Goal: Information Seeking & Learning: Learn about a topic

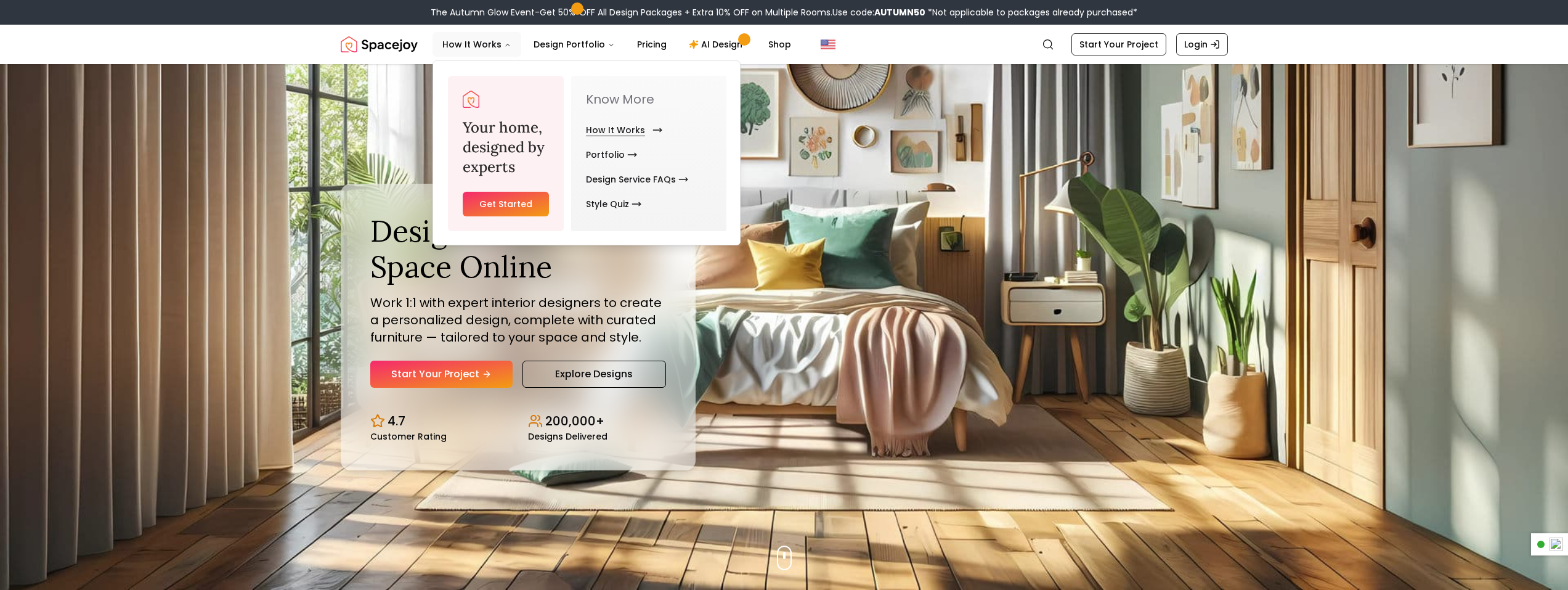
click at [588, 131] on link "How It Works" at bounding box center [622, 129] width 72 height 25
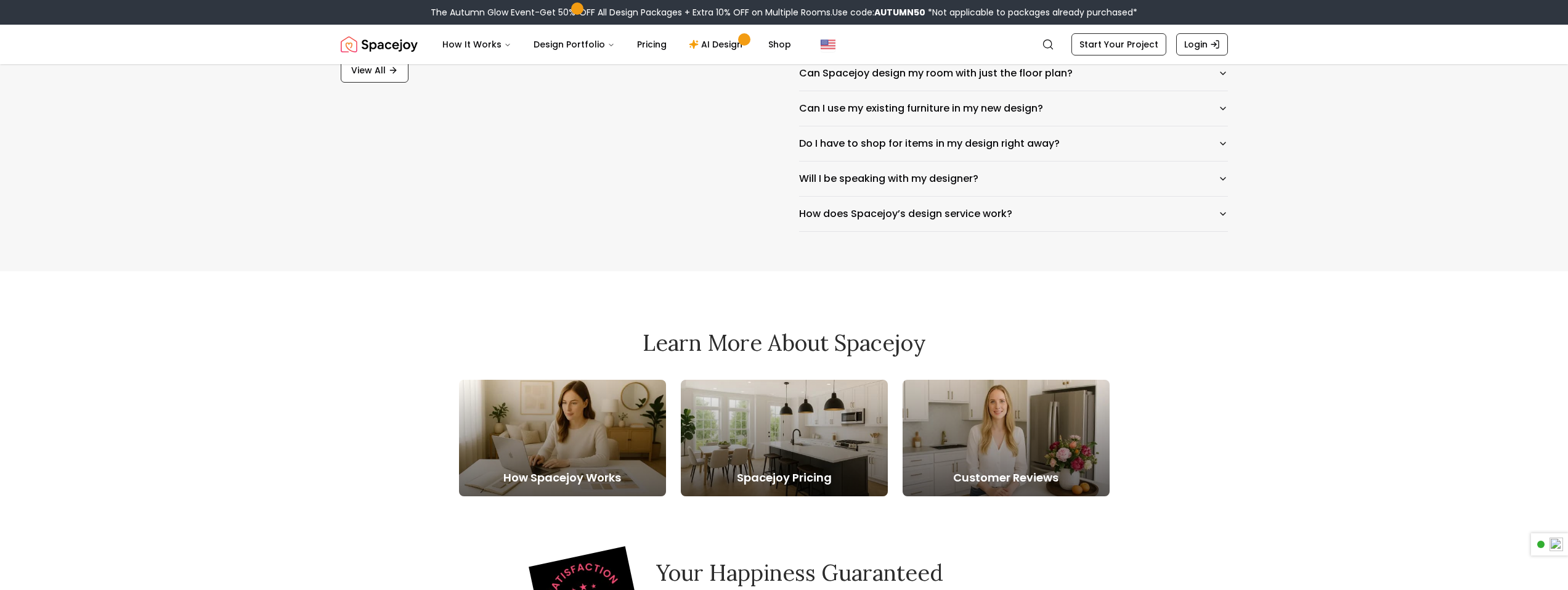
scroll to position [2219, 0]
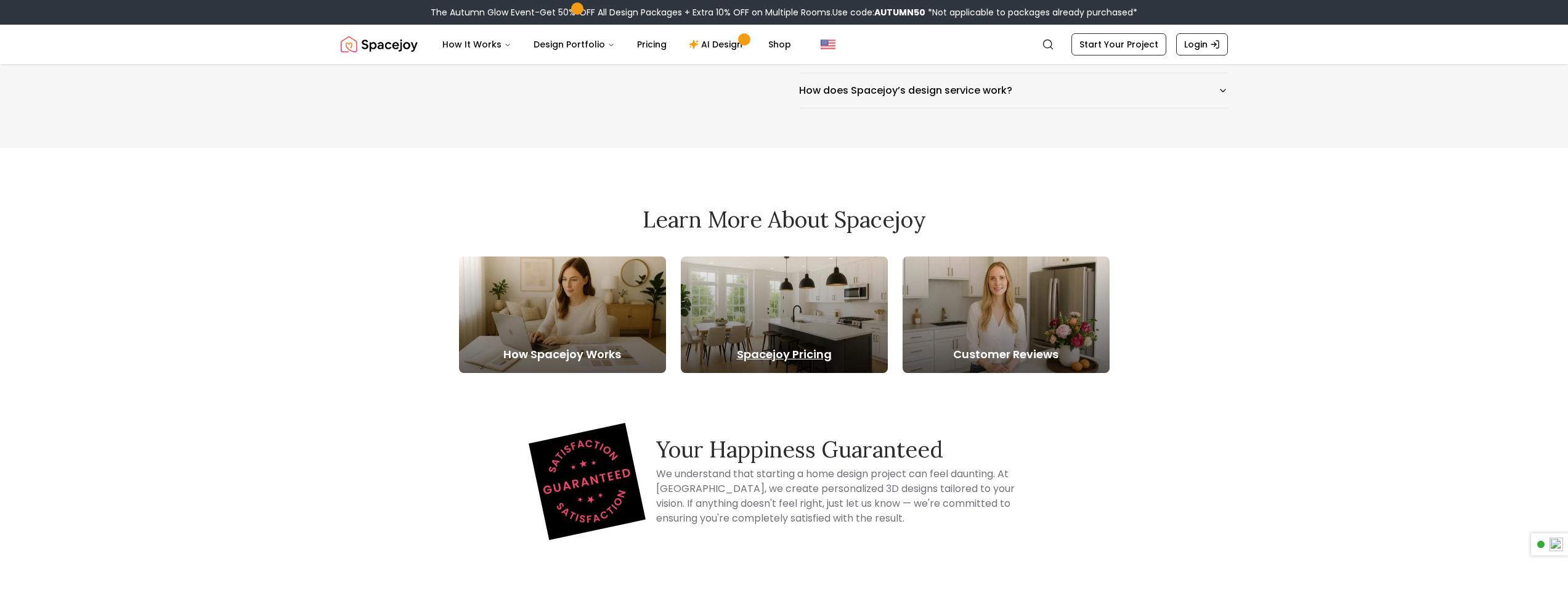
click at [790, 340] on div at bounding box center [784, 315] width 207 height 117
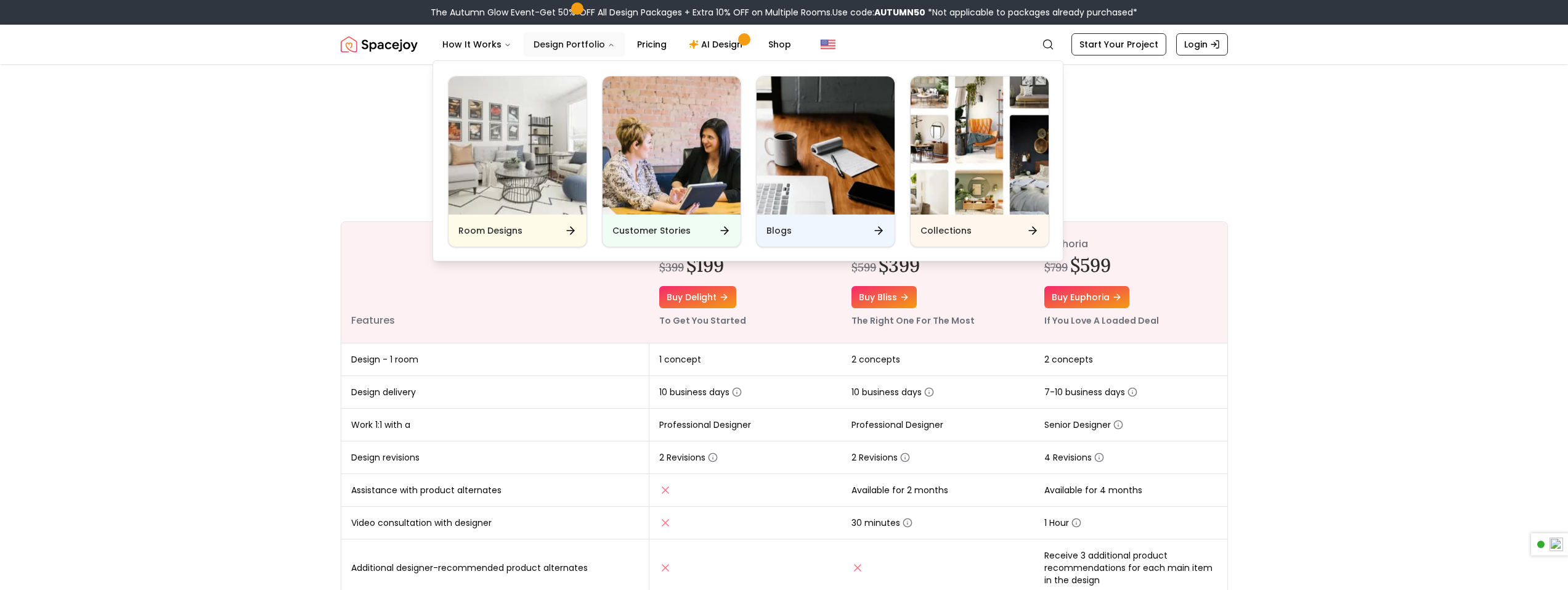
click at [587, 46] on button "Design Portfolio" at bounding box center [574, 44] width 101 height 25
click at [544, 191] on img "Main" at bounding box center [517, 145] width 138 height 138
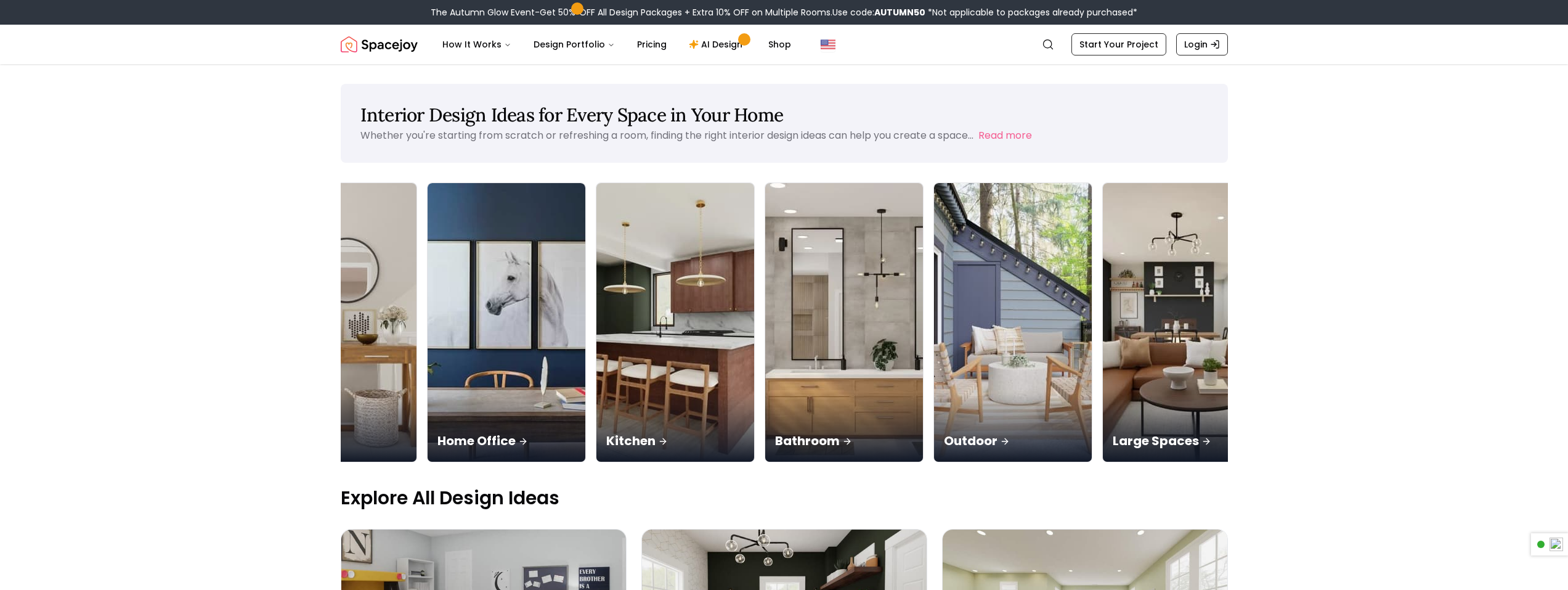
scroll to position [0, 759]
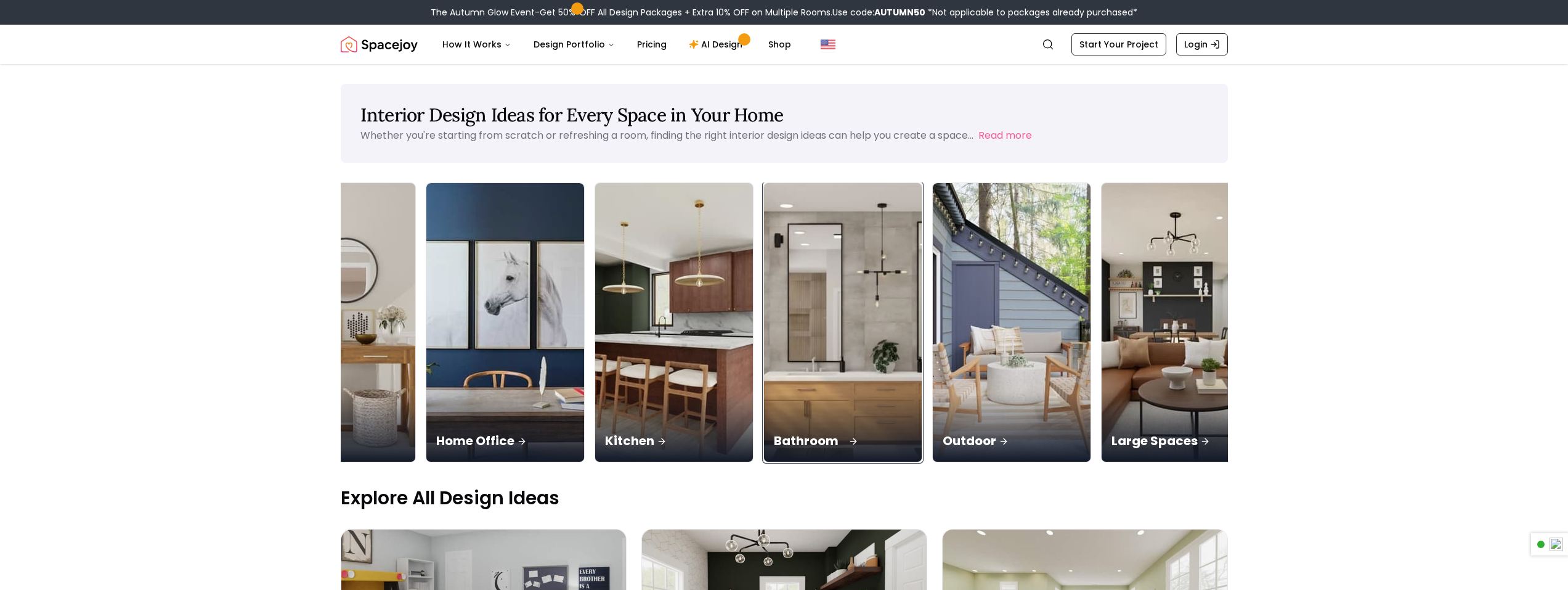
click at [892, 415] on div "Bathroom" at bounding box center [843, 427] width 158 height 69
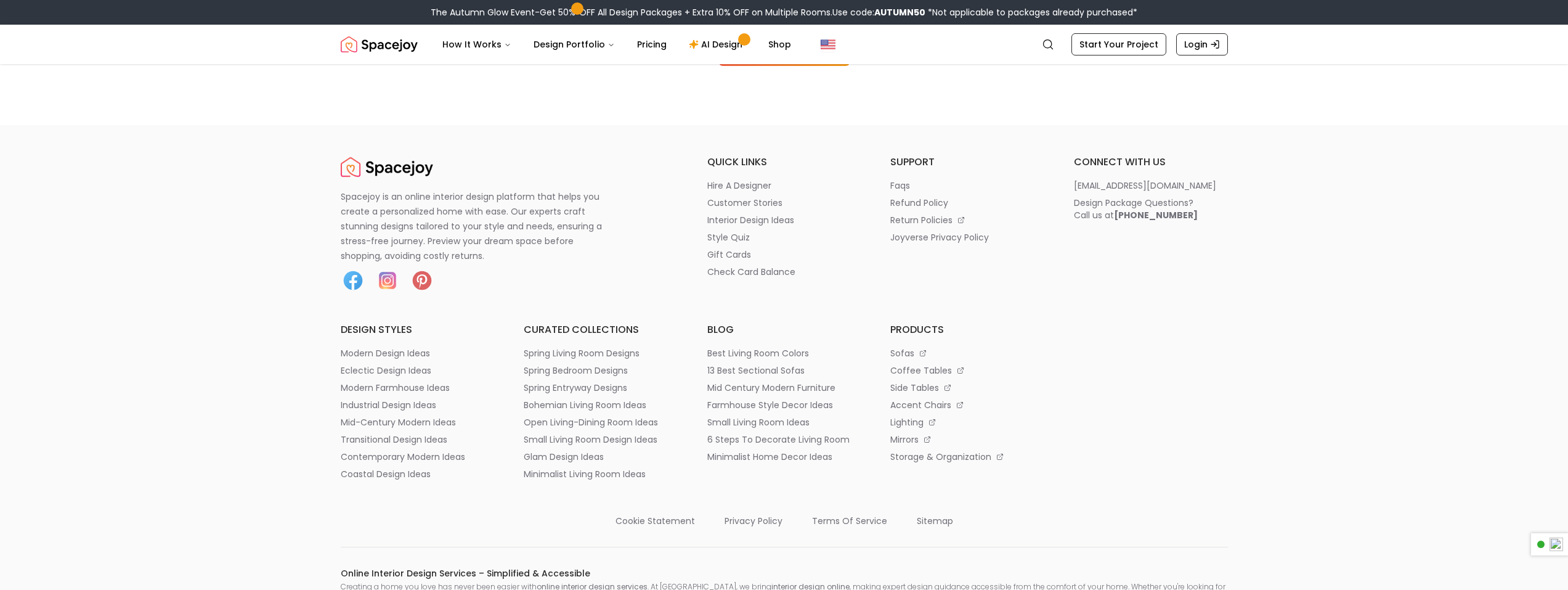
scroll to position [1849, 0]
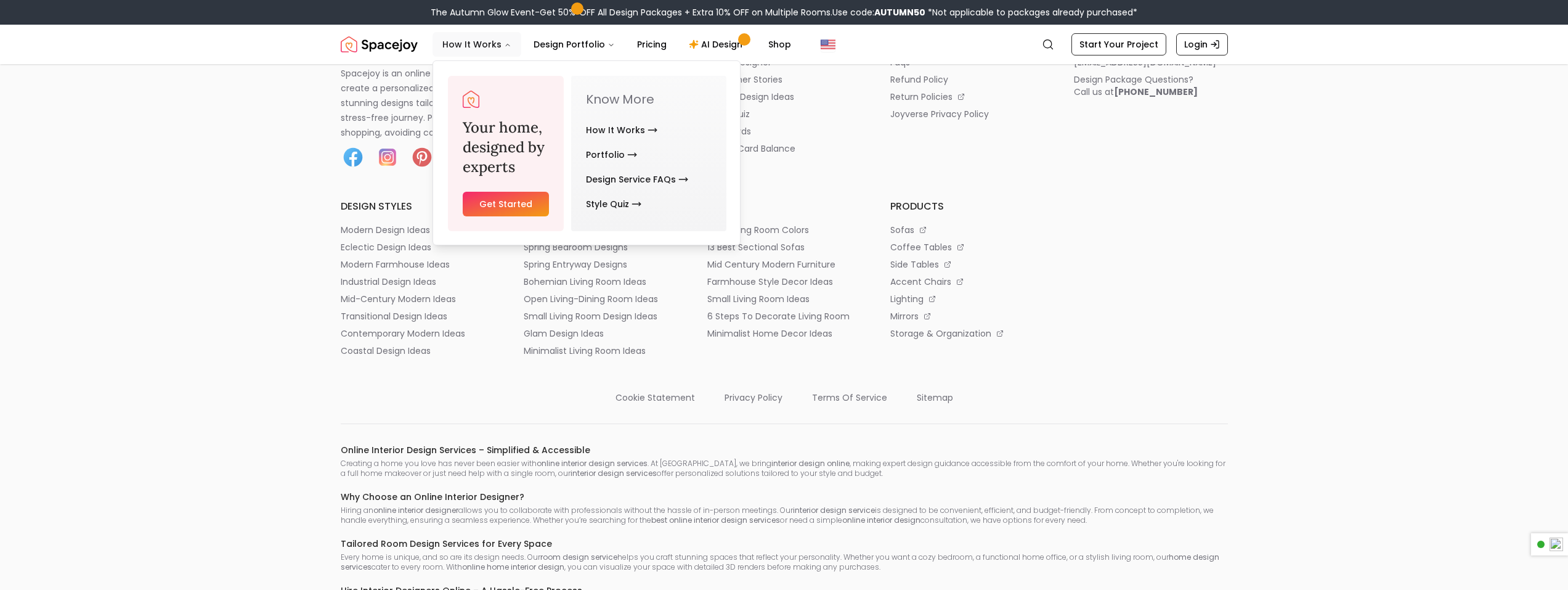
click at [499, 42] on button "How It Works" at bounding box center [477, 44] width 89 height 25
click at [620, 178] on link "Design Service FAQs" at bounding box center [637, 179] width 102 height 25
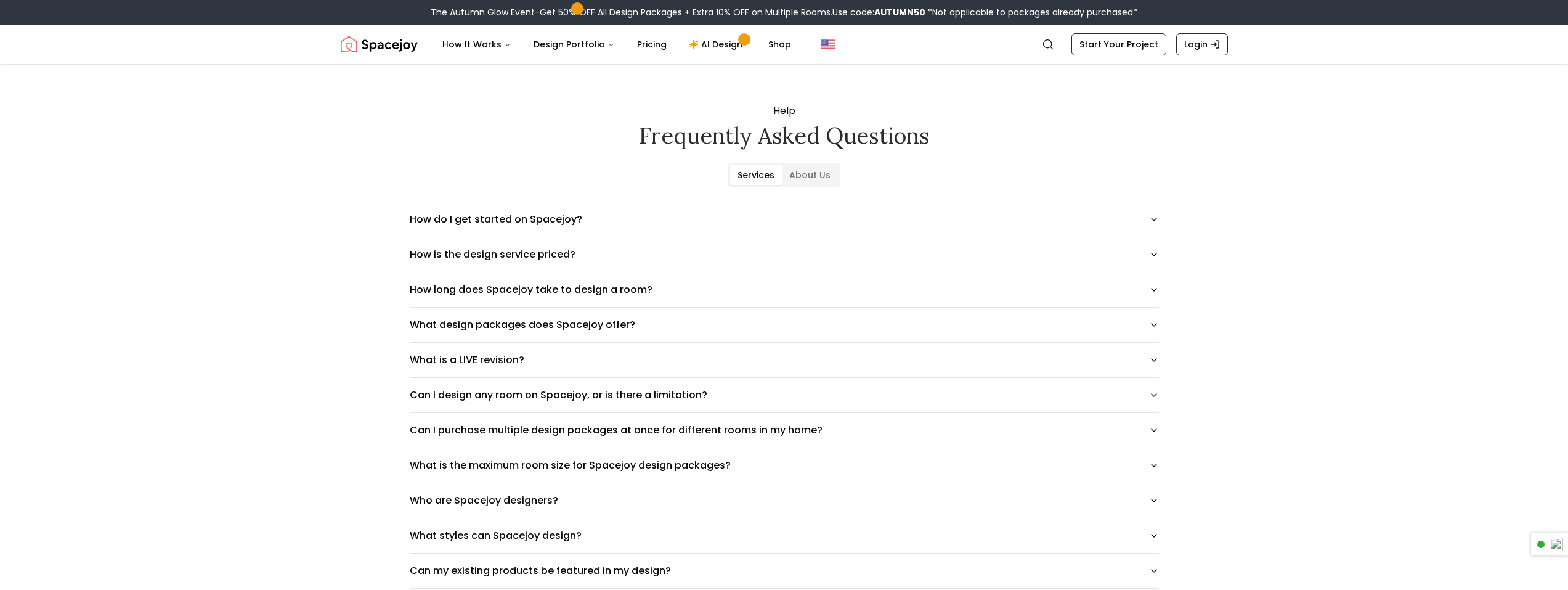
click at [461, 321] on button "What design packages does Spacejoy offer?" at bounding box center [784, 325] width 749 height 34
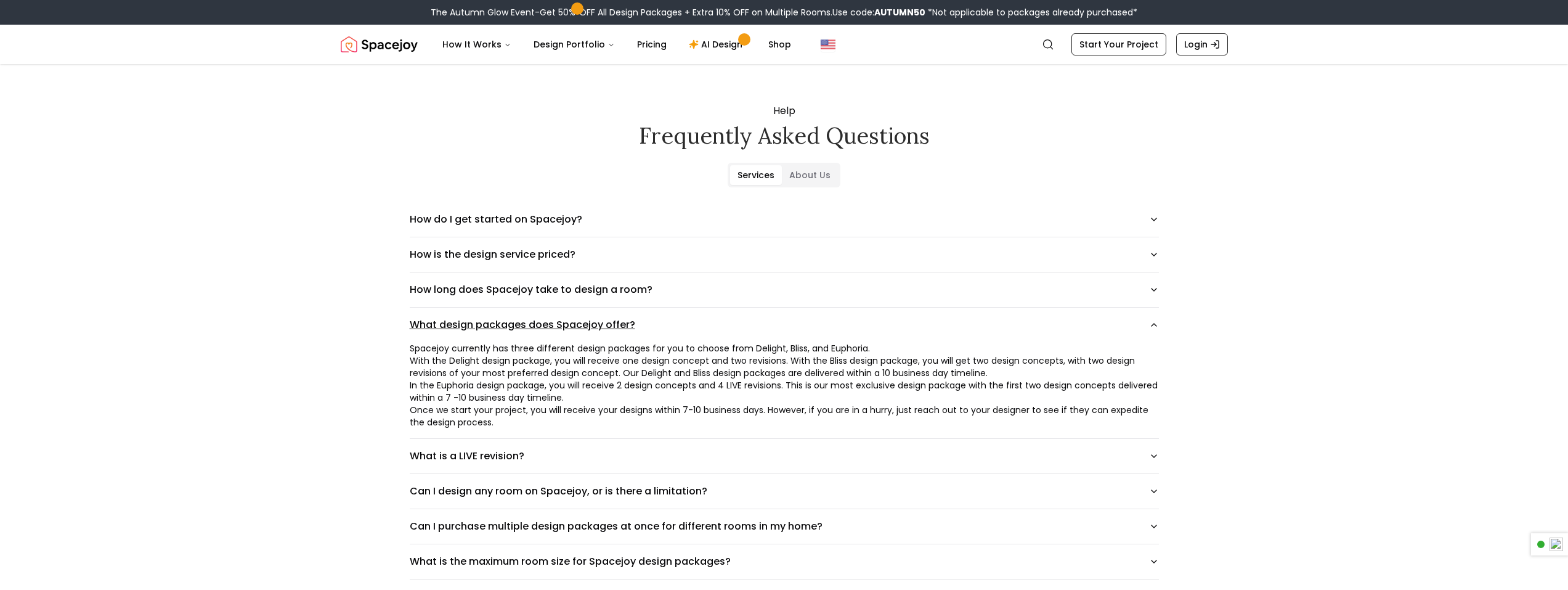
click at [461, 321] on button "What design packages does Spacejoy offer?" at bounding box center [784, 325] width 749 height 34
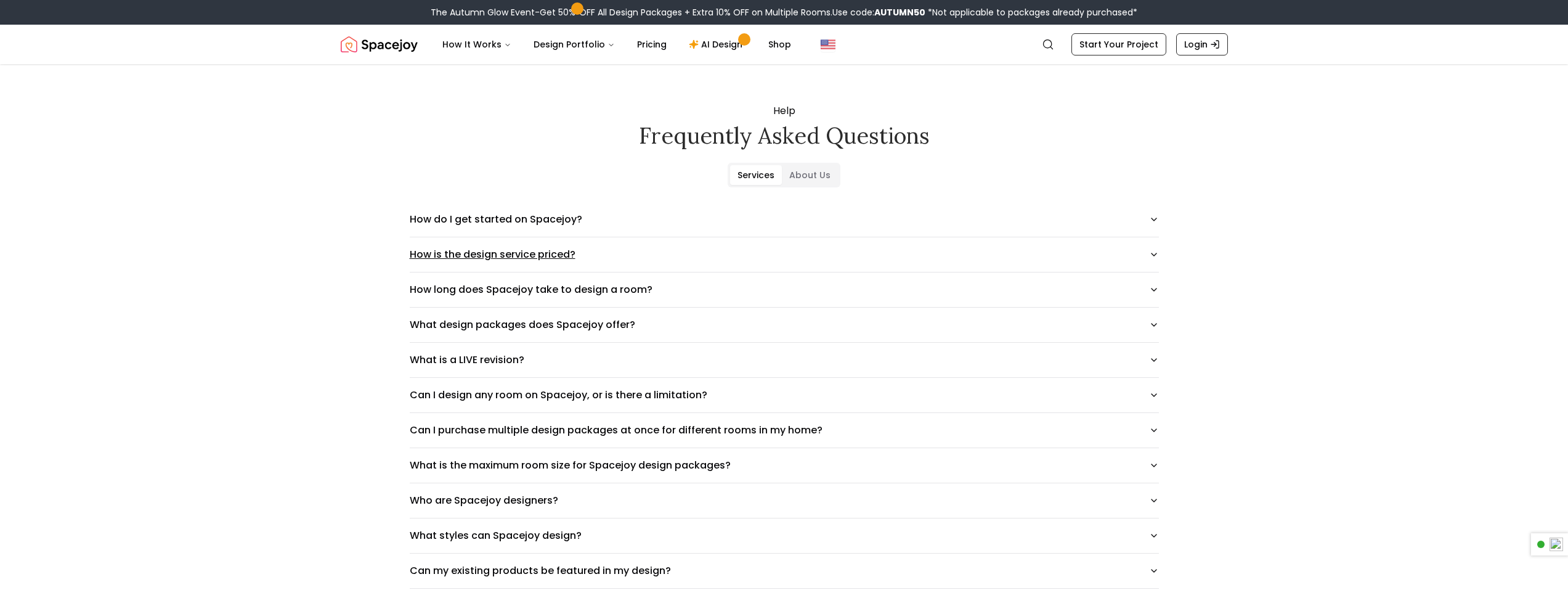
click at [471, 254] on button "How is the design service priced?" at bounding box center [784, 254] width 749 height 34
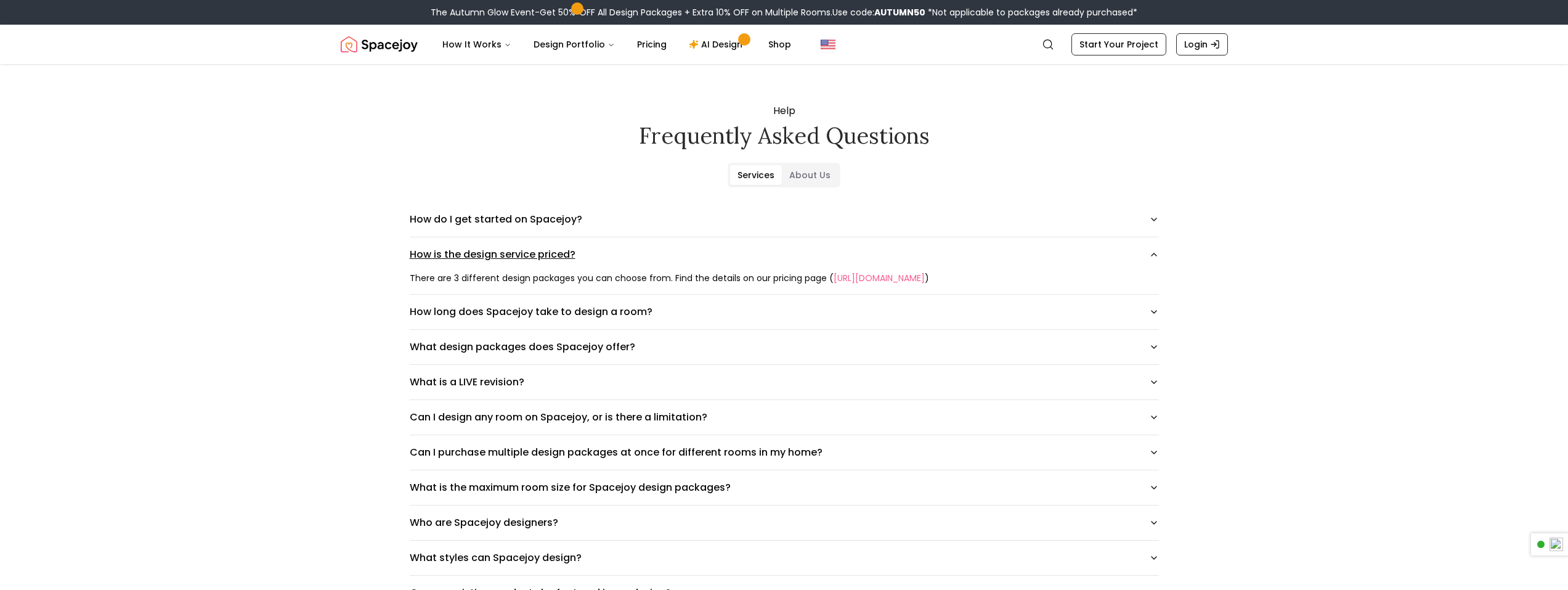
click at [471, 254] on button "How is the design service priced?" at bounding box center [784, 254] width 749 height 34
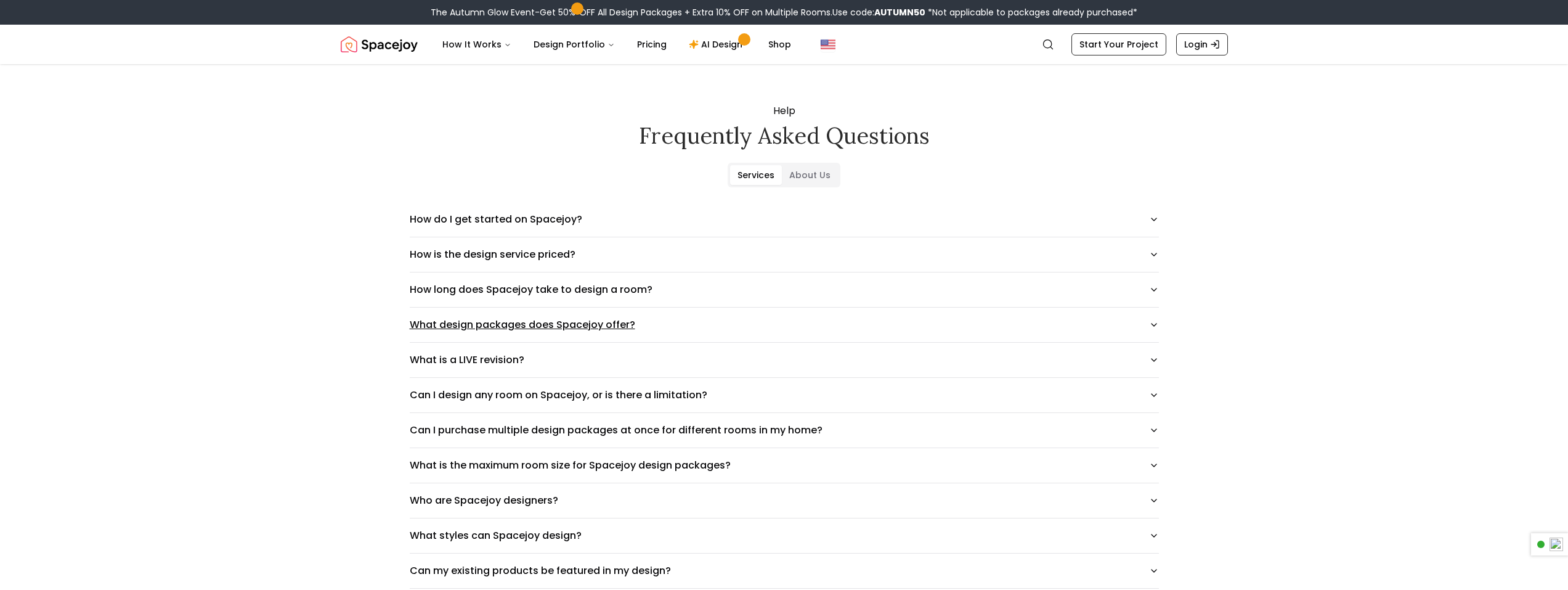
scroll to position [123, 0]
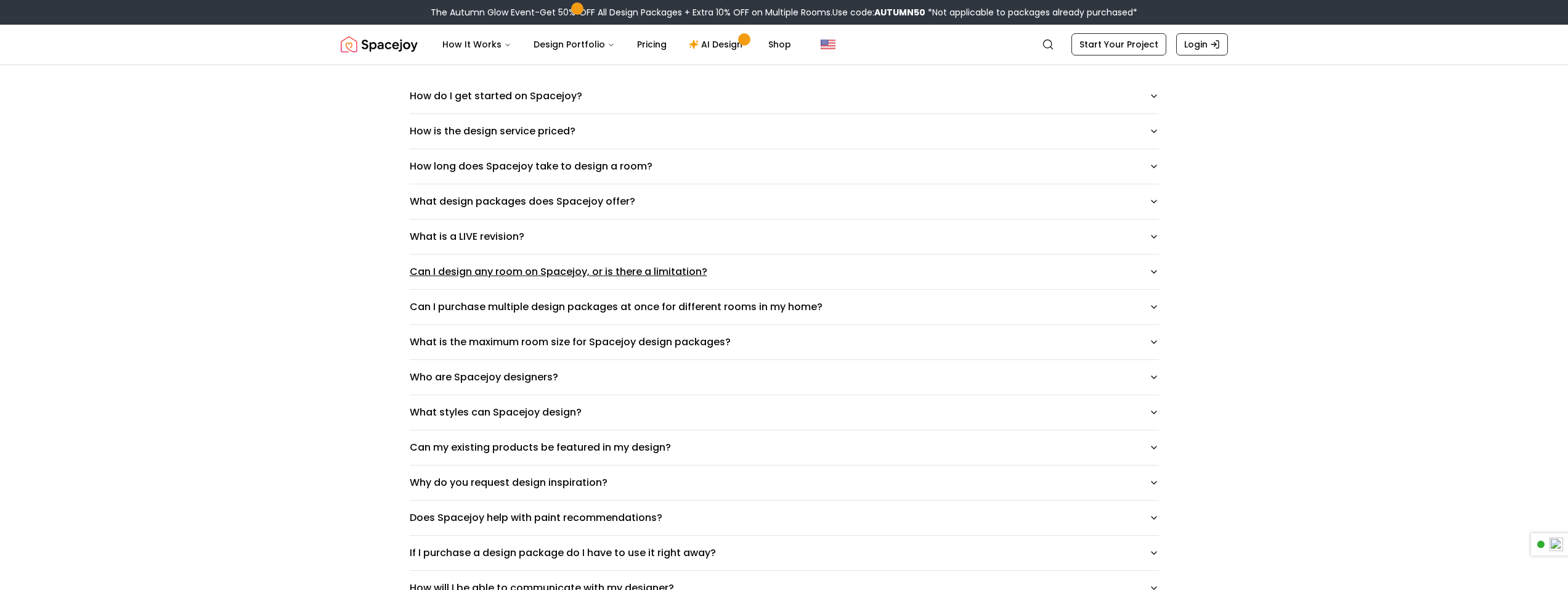
click at [455, 268] on button "Can I design any room on Spacejoy, or is there a limitation?" at bounding box center [784, 271] width 749 height 34
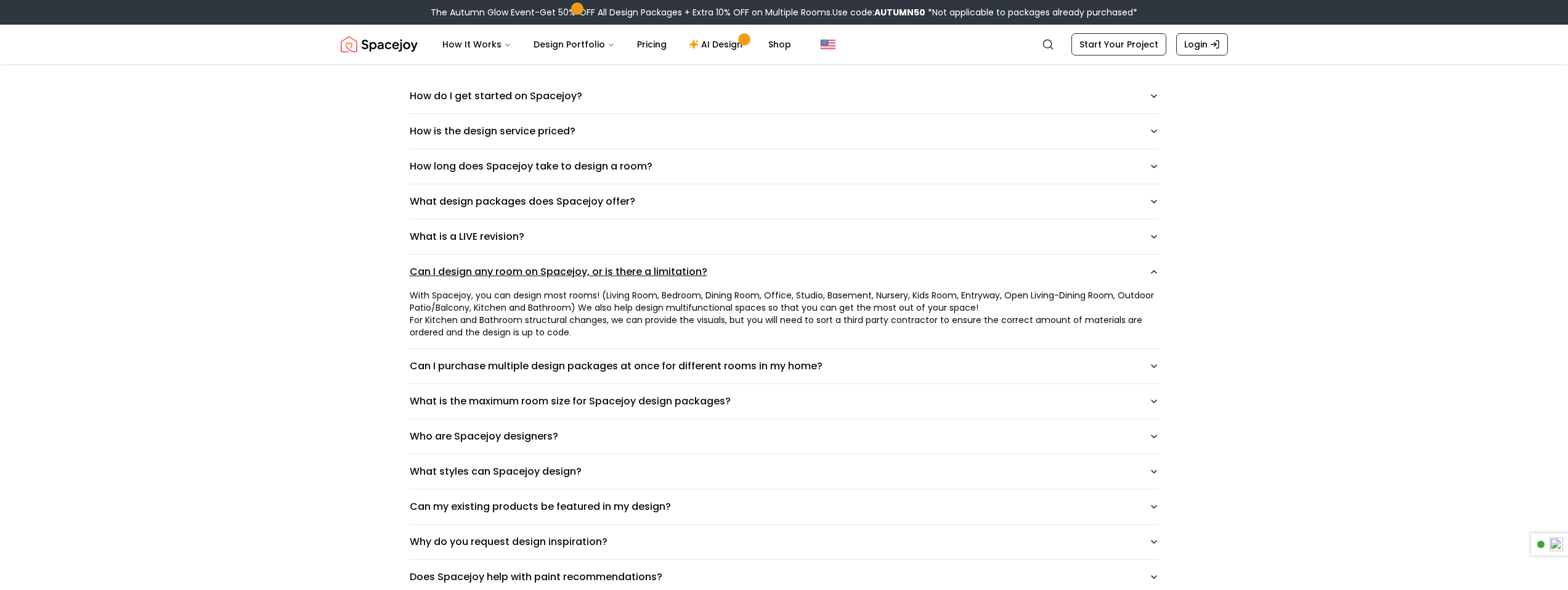
click at [455, 268] on button "Can I design any room on Spacejoy, or is there a limitation?" at bounding box center [784, 271] width 749 height 34
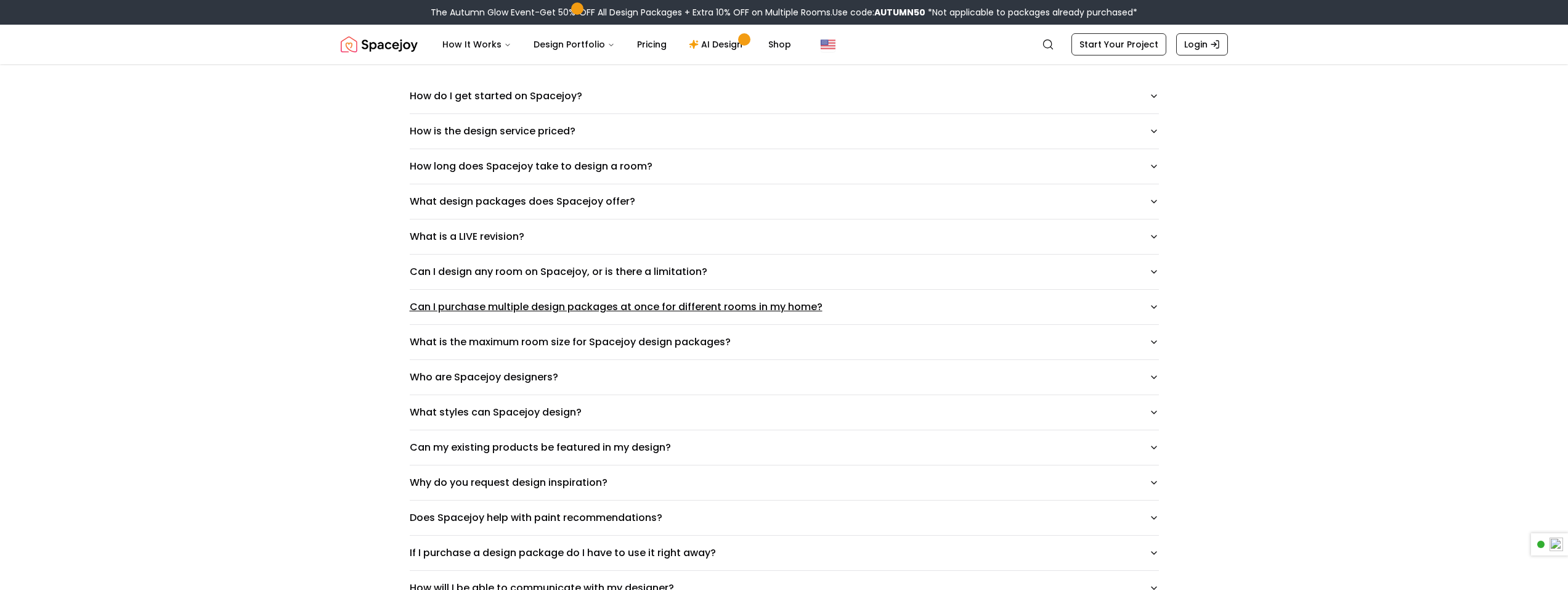
click at [461, 298] on button "Can I purchase multiple design packages at once for different rooms in my home?" at bounding box center [784, 307] width 749 height 34
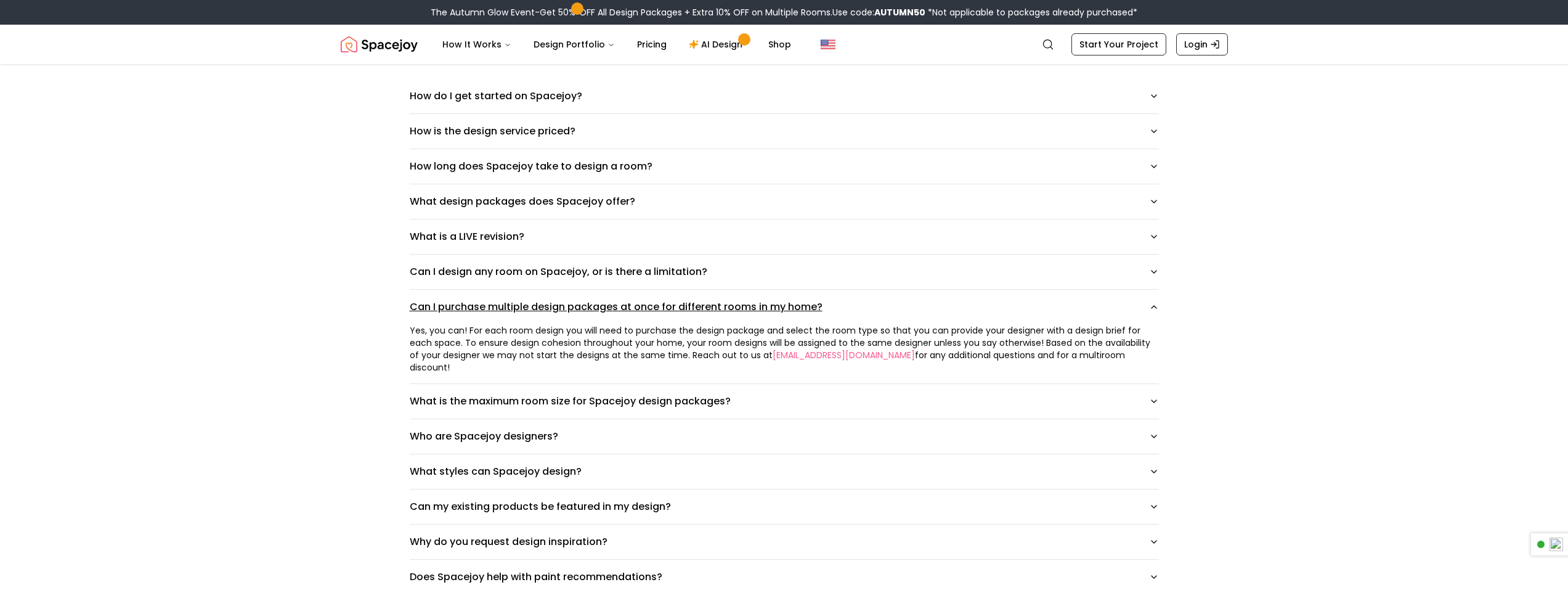
click at [461, 298] on button "Can I purchase multiple design packages at once for different rooms in my home?" at bounding box center [784, 307] width 749 height 34
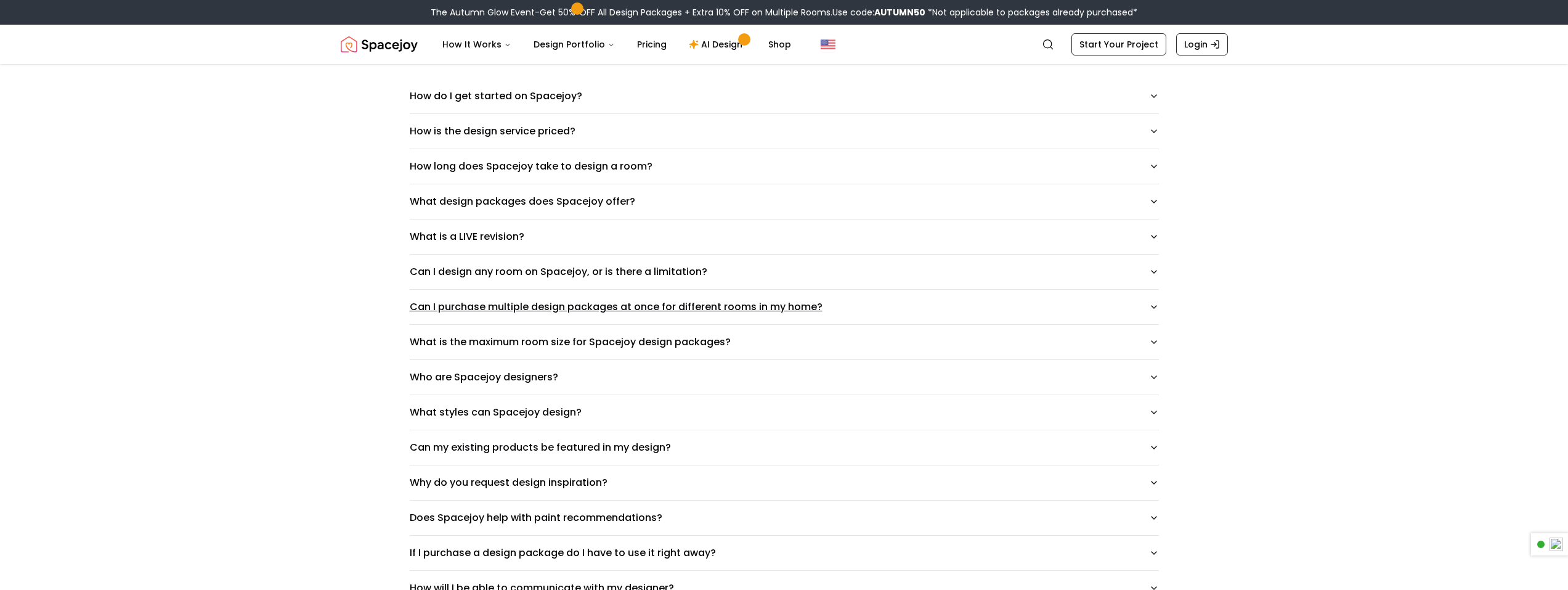
scroll to position [247, 0]
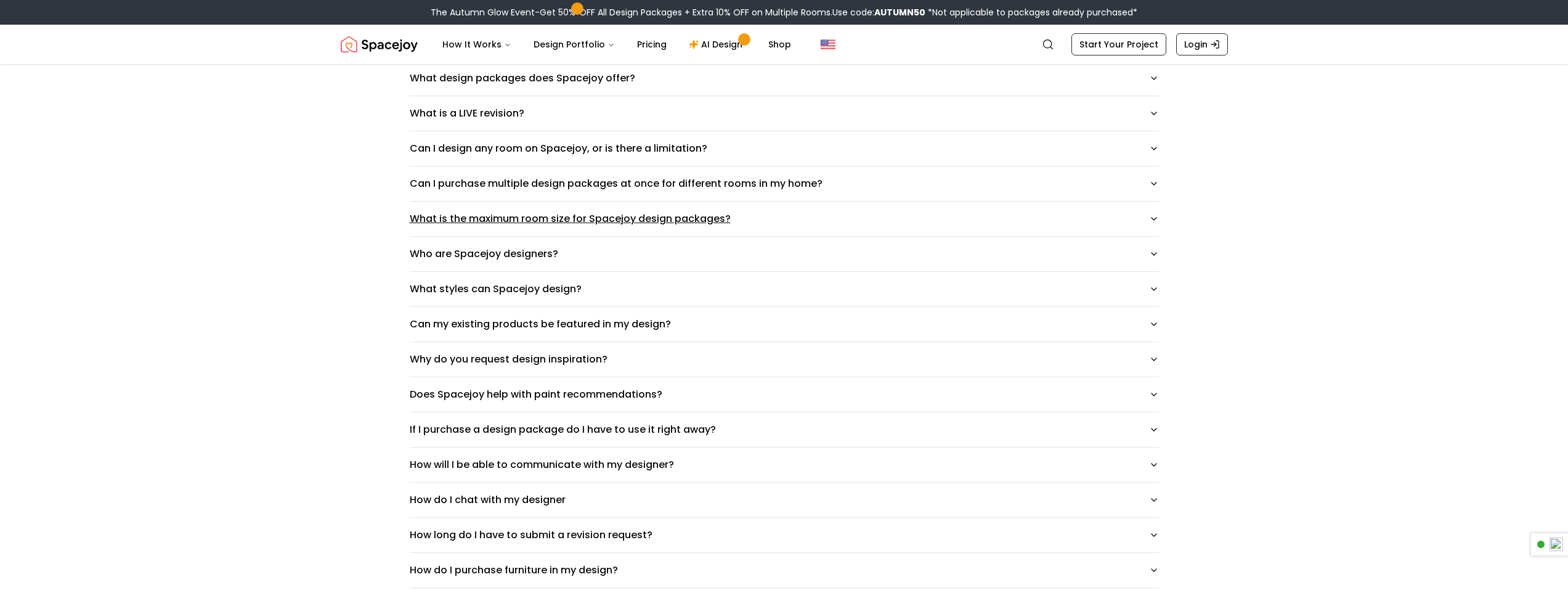
click at [464, 227] on button "What is the maximum room size for Spacejoy design packages?" at bounding box center [784, 218] width 749 height 34
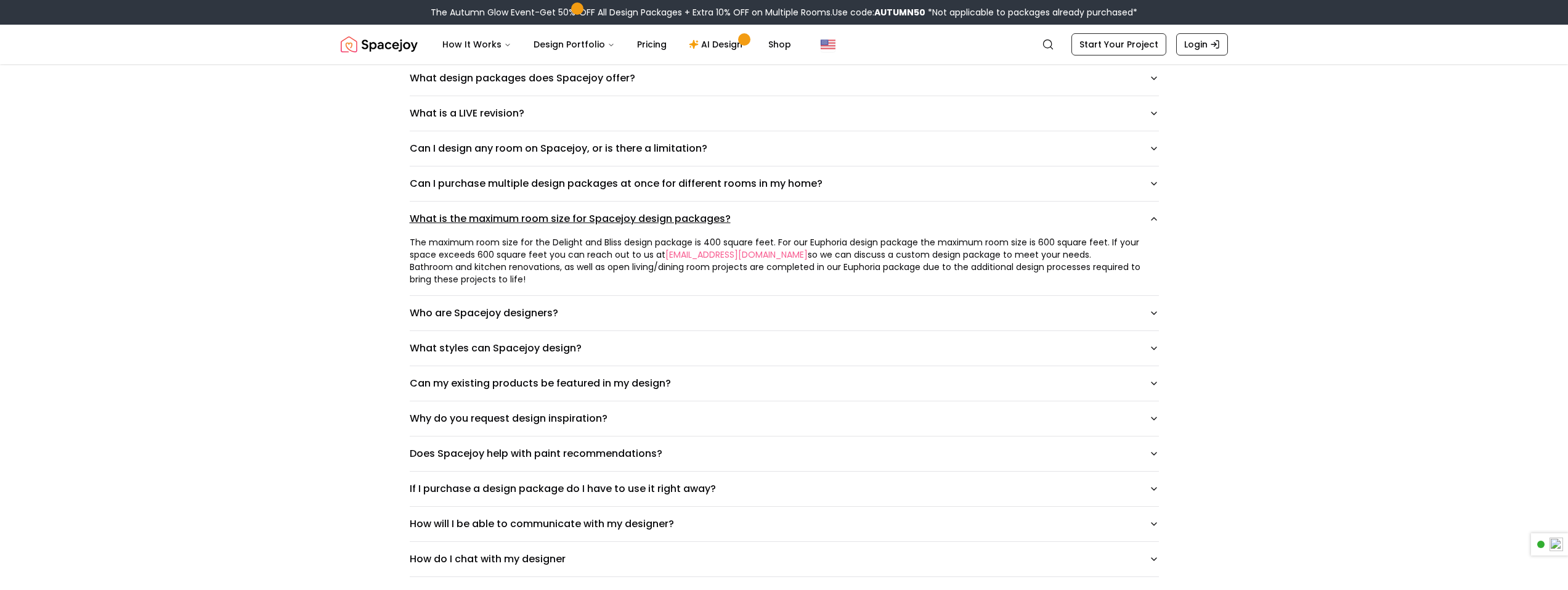
click at [464, 227] on button "What is the maximum room size for Spacejoy design packages?" at bounding box center [784, 218] width 749 height 34
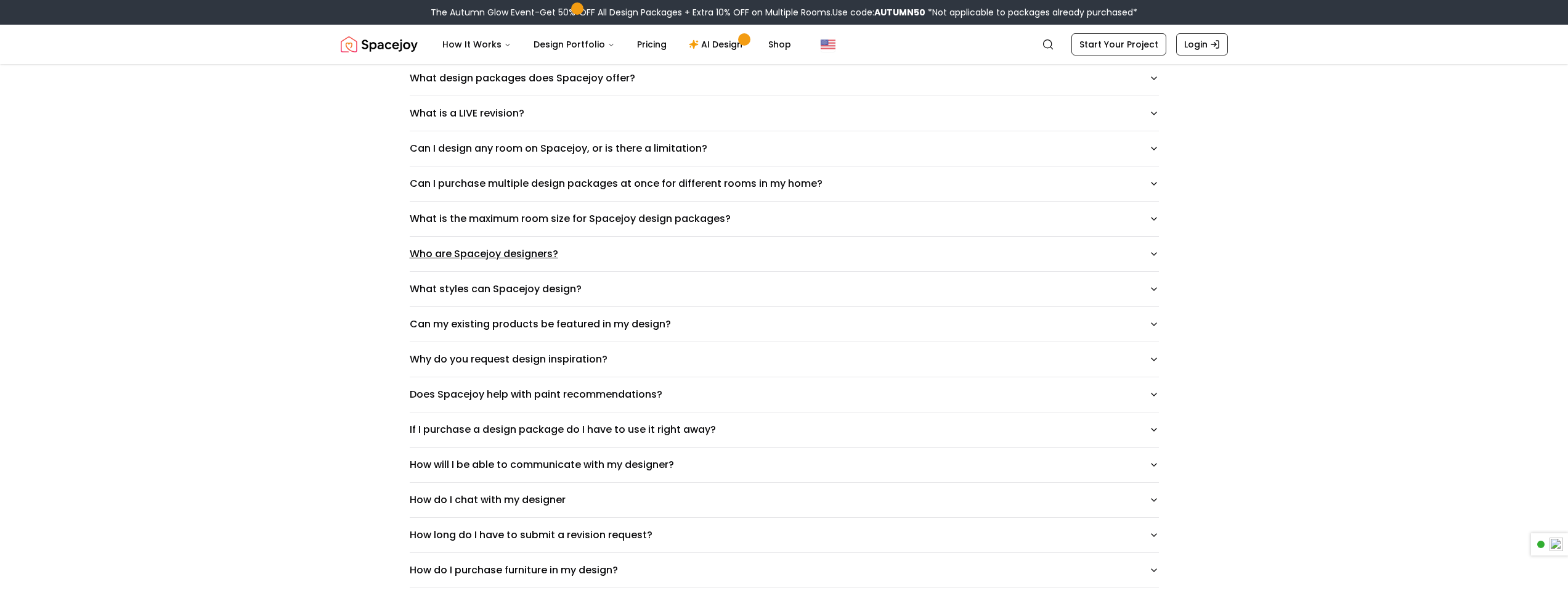
click at [468, 256] on button "Who are Spacejoy designers?" at bounding box center [784, 253] width 749 height 34
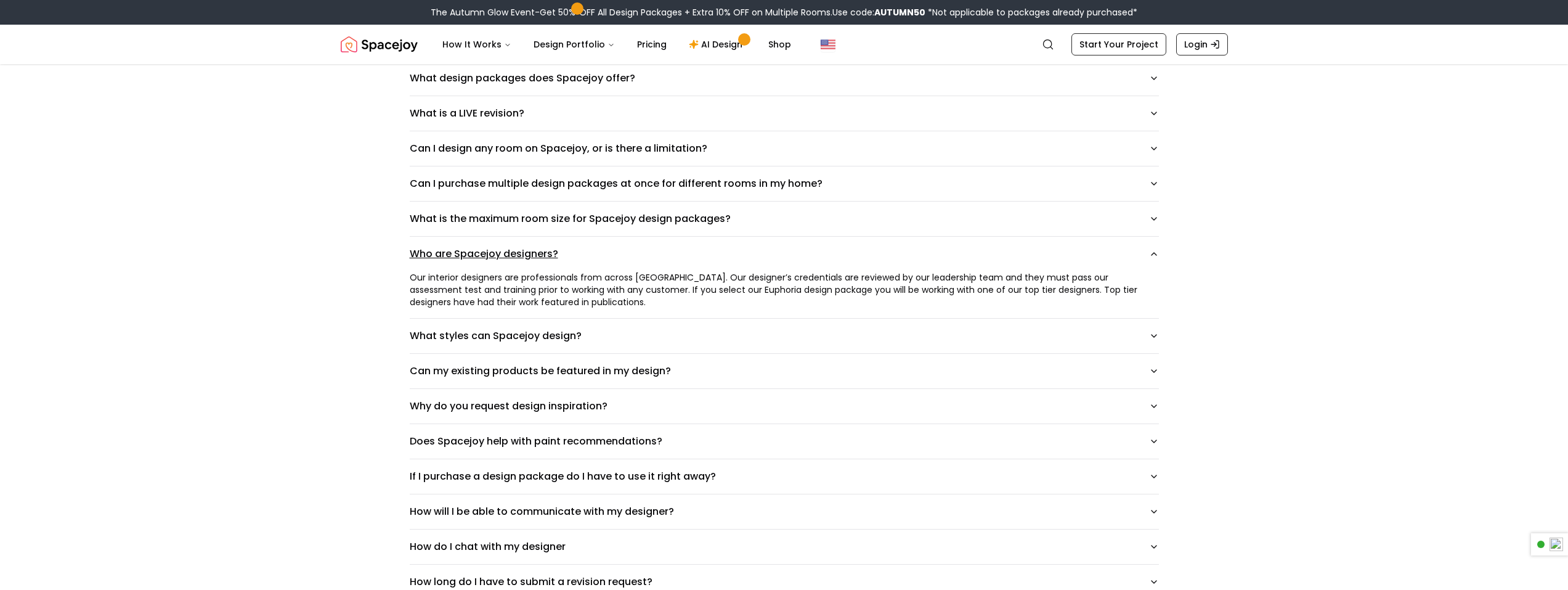
click at [468, 256] on button "Who are Spacejoy designers?" at bounding box center [784, 253] width 749 height 34
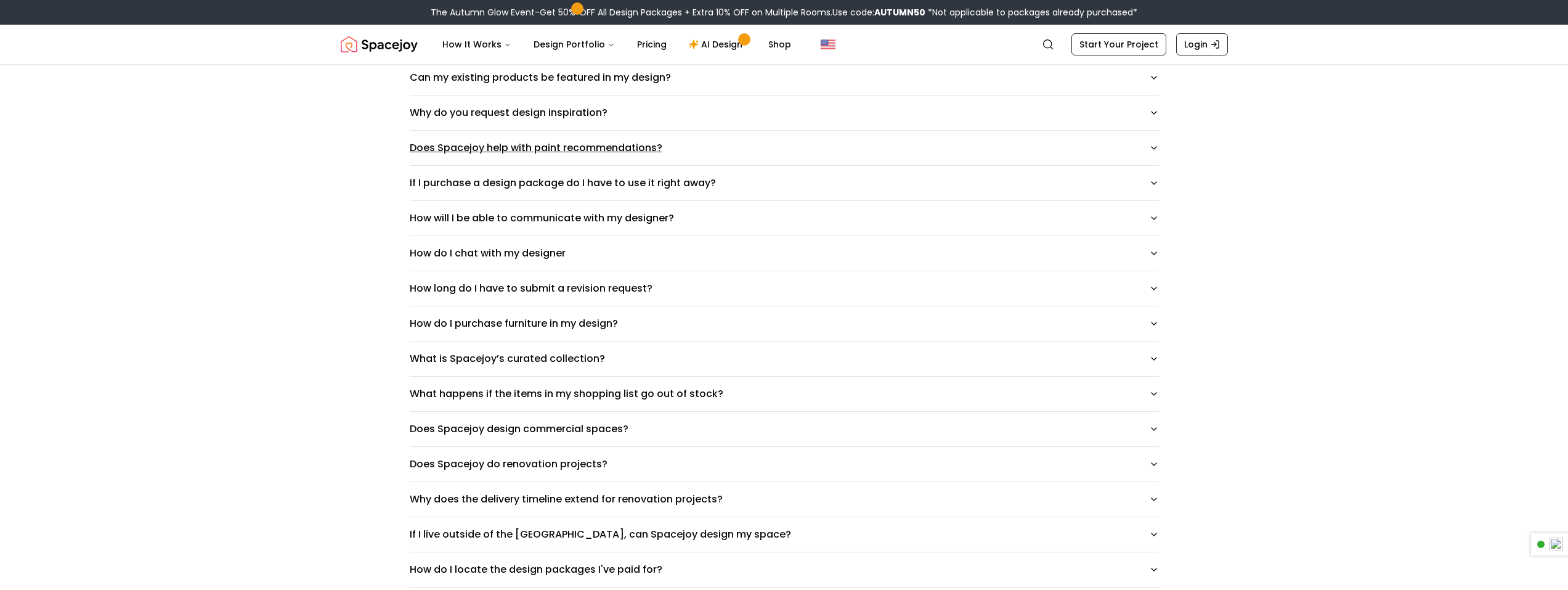
scroll to position [616, 0]
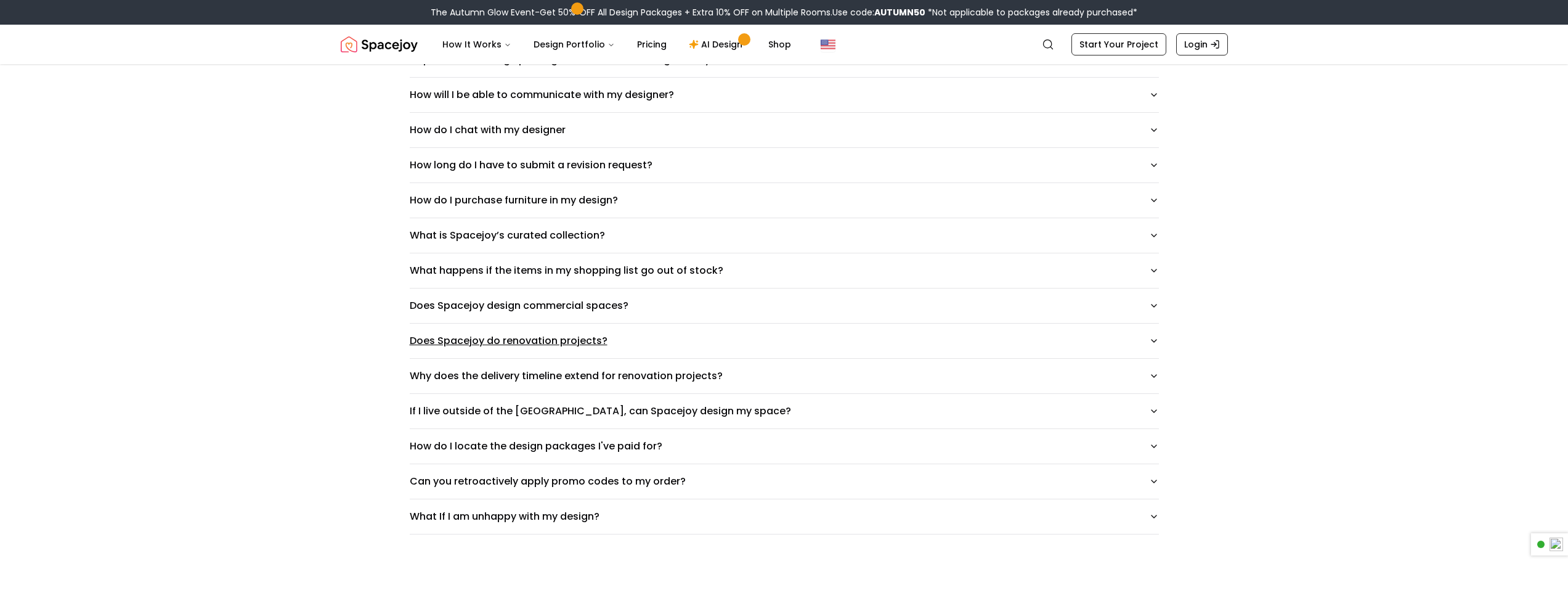
click at [462, 333] on button "Does Spacejoy do renovation projects?" at bounding box center [784, 341] width 749 height 34
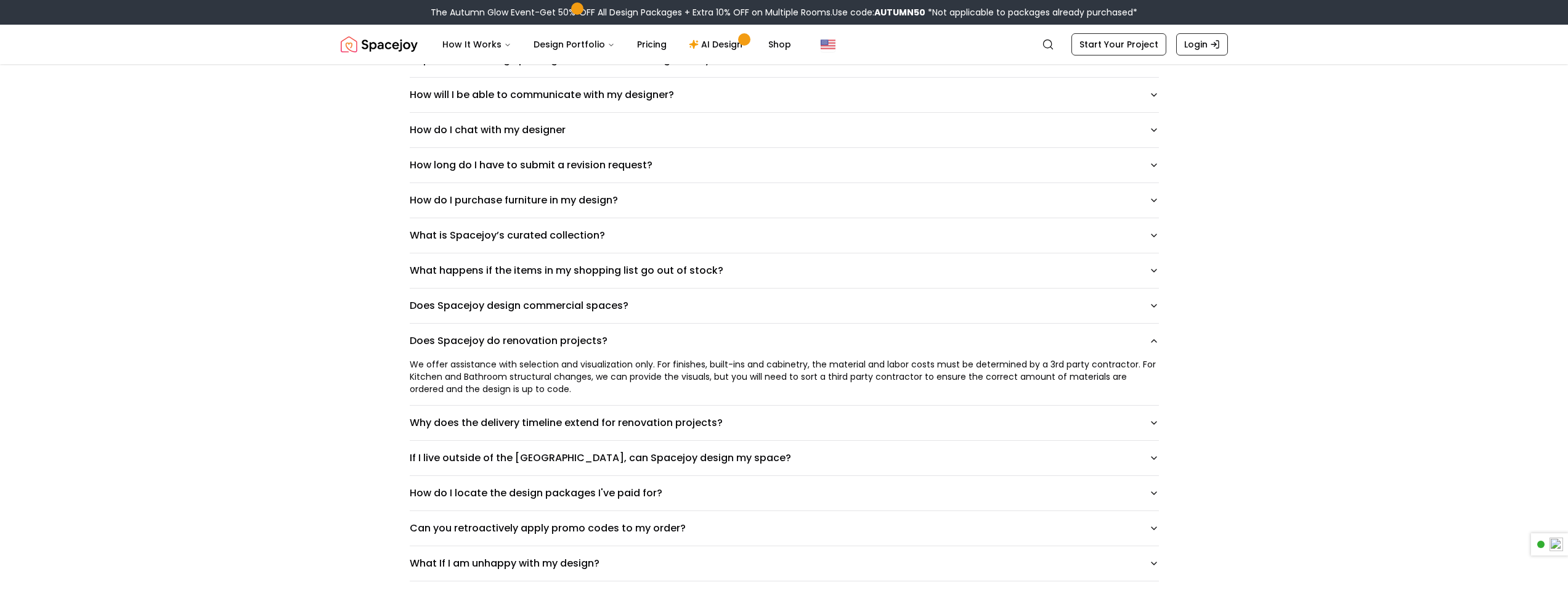
scroll to position [740, 0]
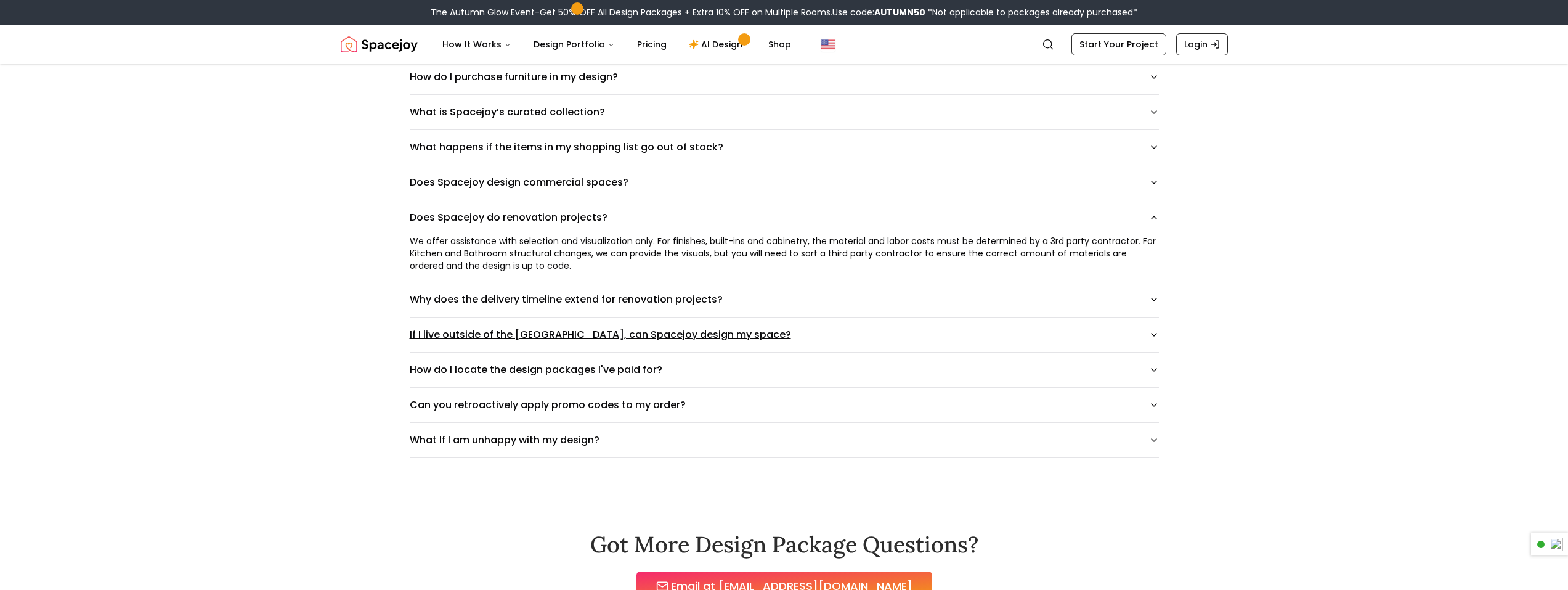
click at [452, 337] on button "If I live outside of the [GEOGRAPHIC_DATA], can Spacejoy design my space?" at bounding box center [784, 334] width 749 height 34
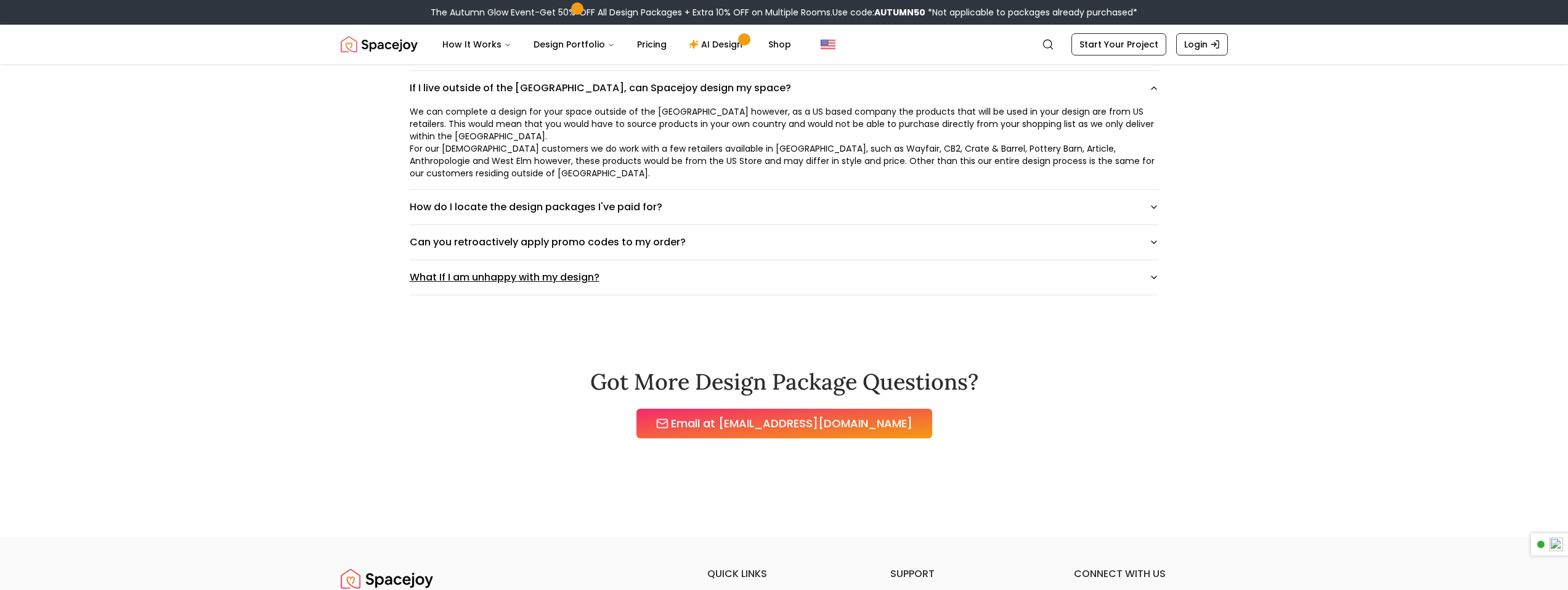
scroll to position [1109, 0]
